Goal: Task Accomplishment & Management: Manage account settings

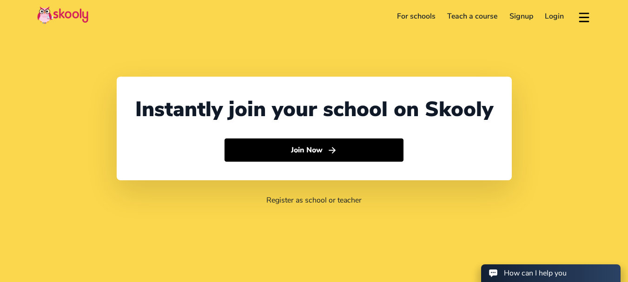
select select "91"
select select "India"
select select "Asia/Kolkata"
click at [560, 16] on link "Login" at bounding box center [554, 16] width 31 height 15
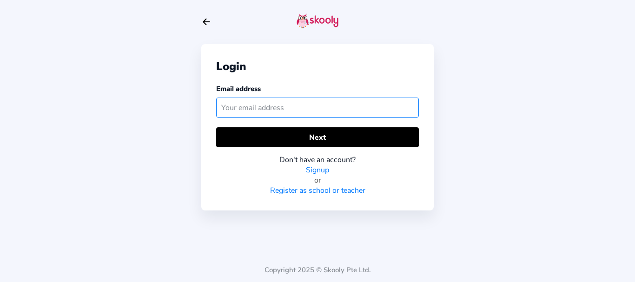
paste input "skoolynewpreschool"
type input "skoolynewpreschool@mailinator.com"
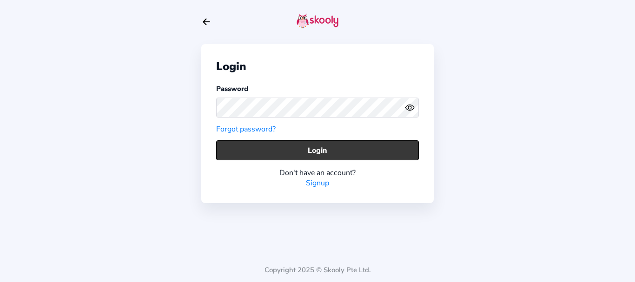
click at [269, 148] on button "Login" at bounding box center [317, 150] width 203 height 20
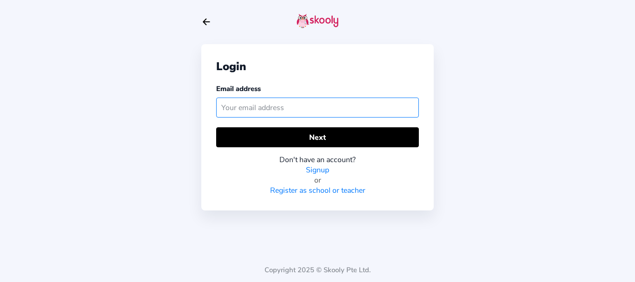
paste input "[EMAIL_ADDRESS][DOMAIN_NAME]"
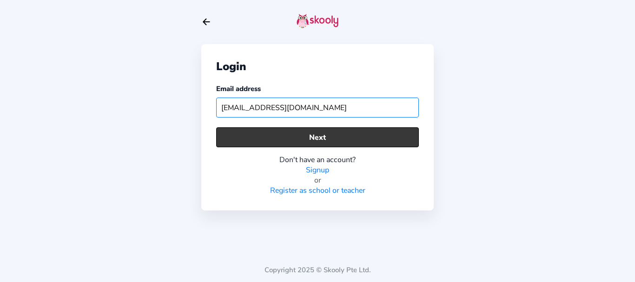
type input "[EMAIL_ADDRESS][DOMAIN_NAME]"
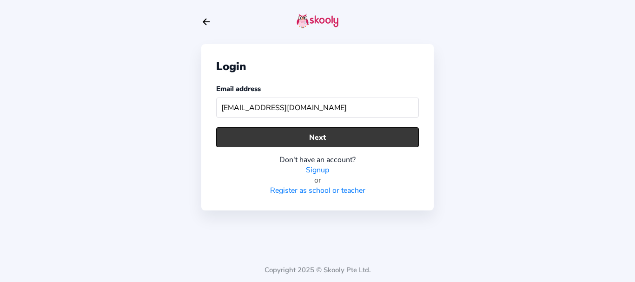
click at [243, 134] on button "Next" at bounding box center [317, 137] width 203 height 20
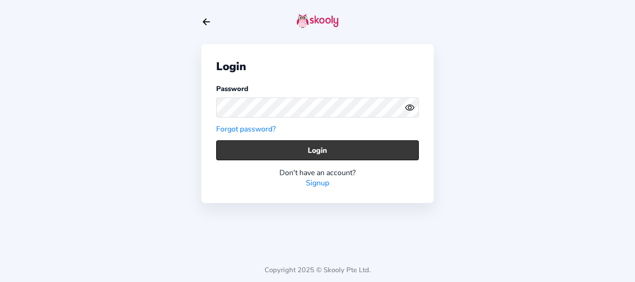
click at [233, 153] on button "Login" at bounding box center [317, 150] width 203 height 20
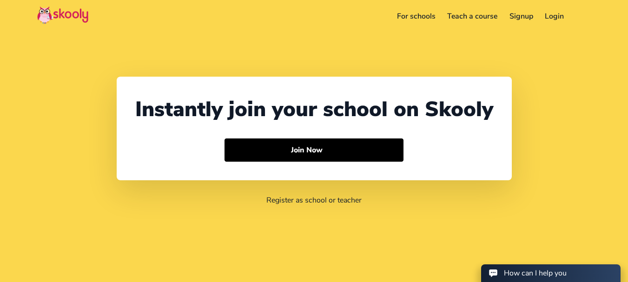
select select "91"
select select "[GEOGRAPHIC_DATA]"
select select "[GEOGRAPHIC_DATA]/[GEOGRAPHIC_DATA]"
click at [560, 19] on link "Login" at bounding box center [554, 16] width 31 height 15
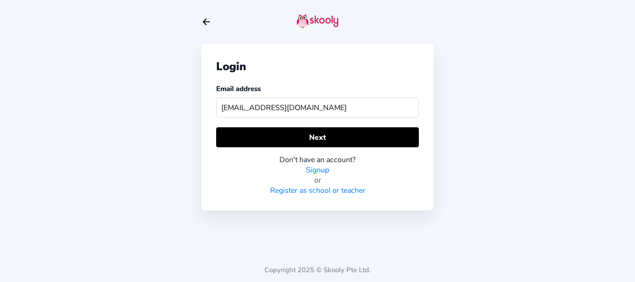
click at [264, 106] on input "[EMAIL_ADDRESS][DOMAIN_NAME]" at bounding box center [317, 108] width 203 height 20
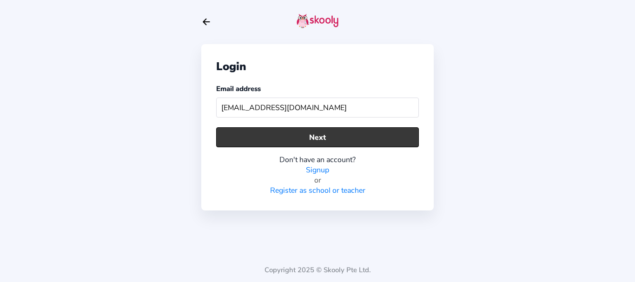
type input "[EMAIL_ADDRESS][DOMAIN_NAME]"
click at [298, 132] on button "Next" at bounding box center [317, 137] width 203 height 20
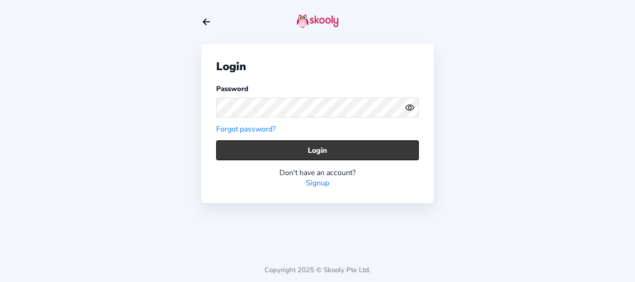
click at [245, 152] on button "Login" at bounding box center [317, 150] width 203 height 20
